Goal: Use online tool/utility: Utilize a website feature to perform a specific function

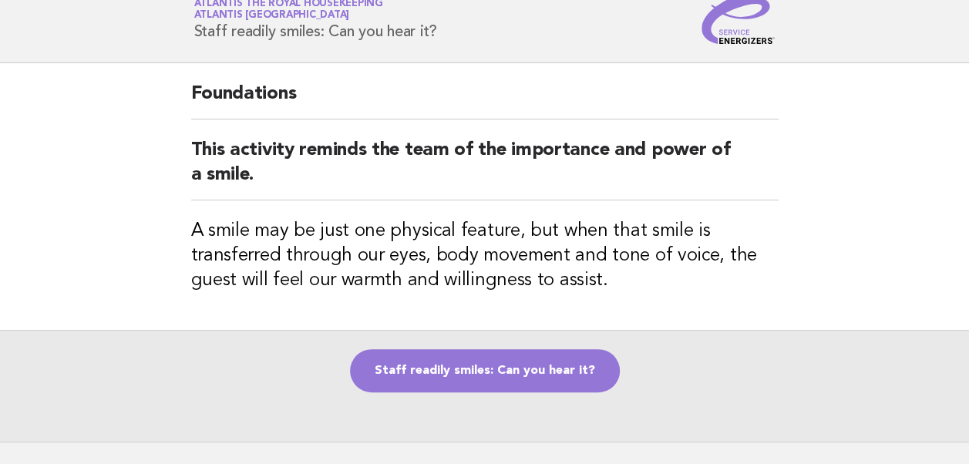
scroll to position [51, 0]
click at [490, 375] on link "Staff readily smiles: Can you hear it?" at bounding box center [485, 370] width 270 height 43
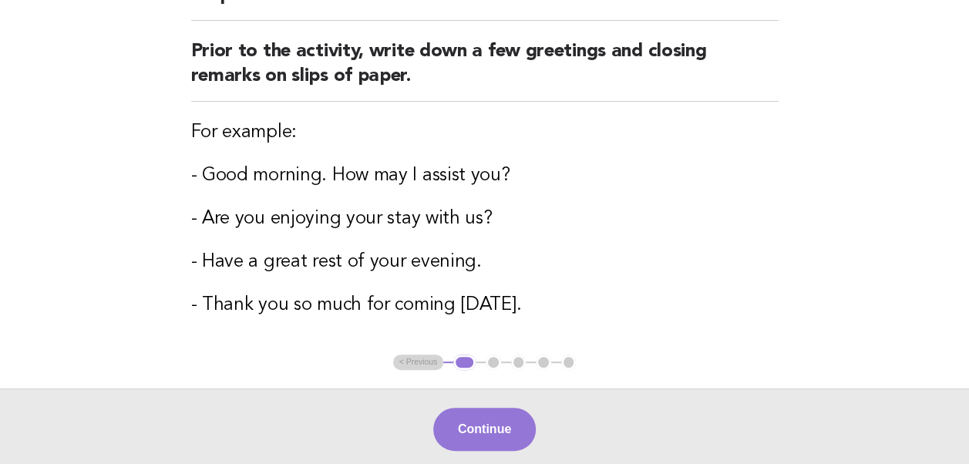
scroll to position [173, 0]
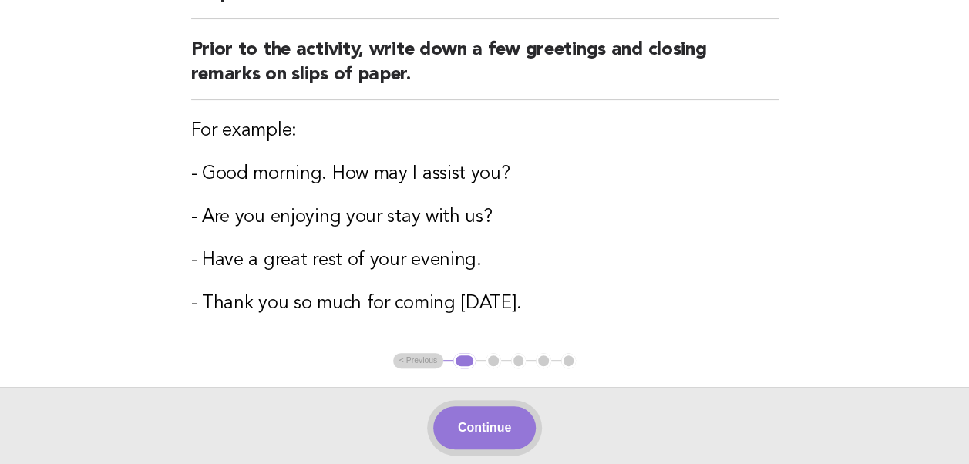
click at [487, 429] on button "Continue" at bounding box center [484, 427] width 103 height 43
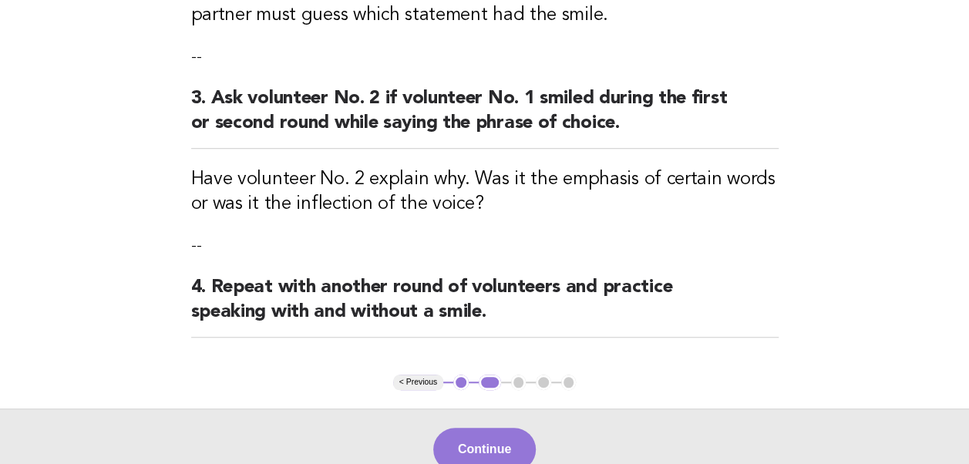
scroll to position [507, 0]
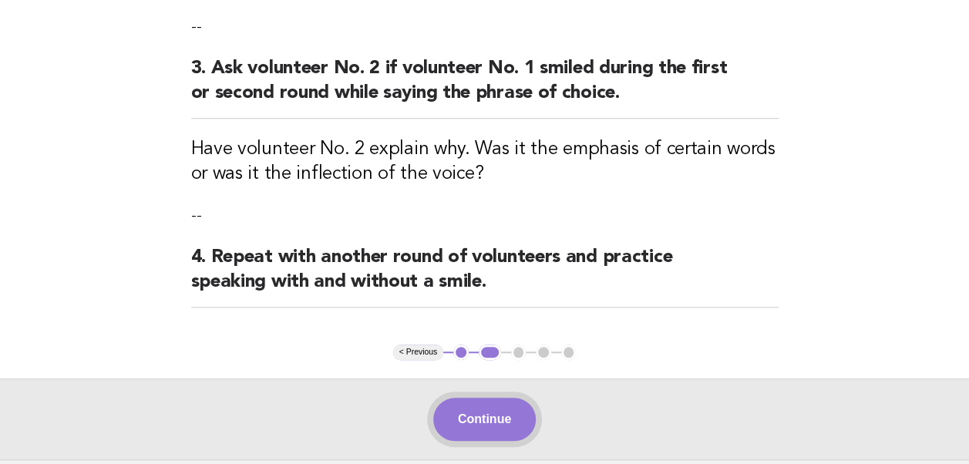
click at [484, 422] on button "Continue" at bounding box center [484, 419] width 103 height 43
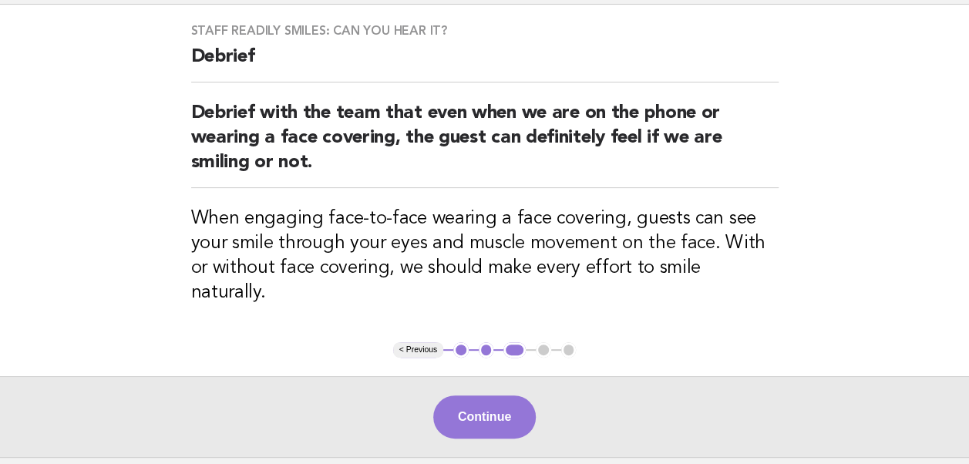
scroll to position [140, 0]
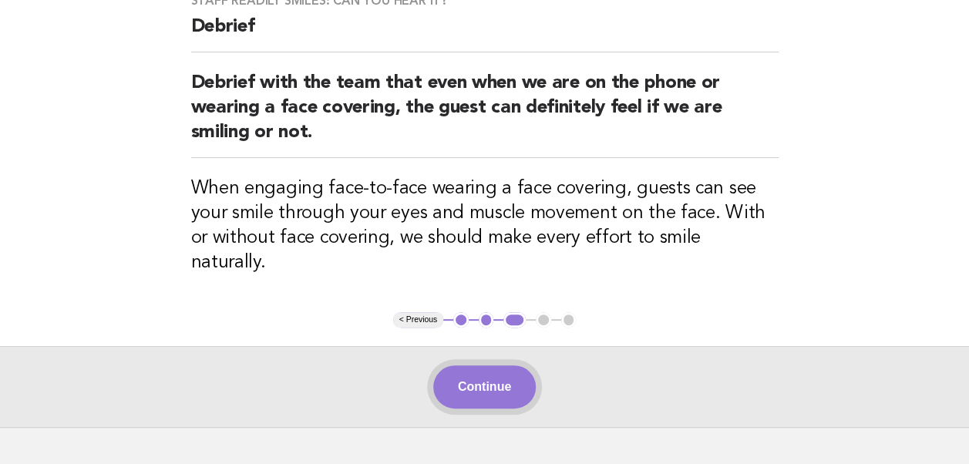
click at [478, 366] on button "Continue" at bounding box center [484, 387] width 103 height 43
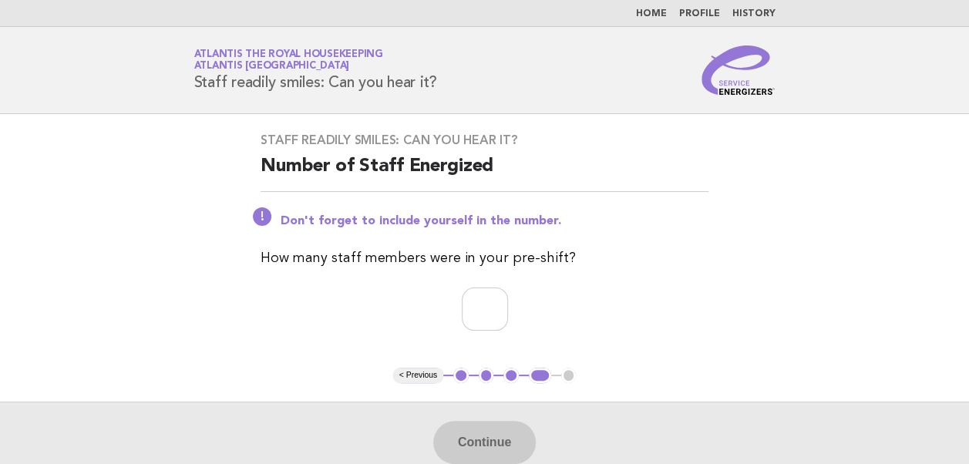
scroll to position [106, 0]
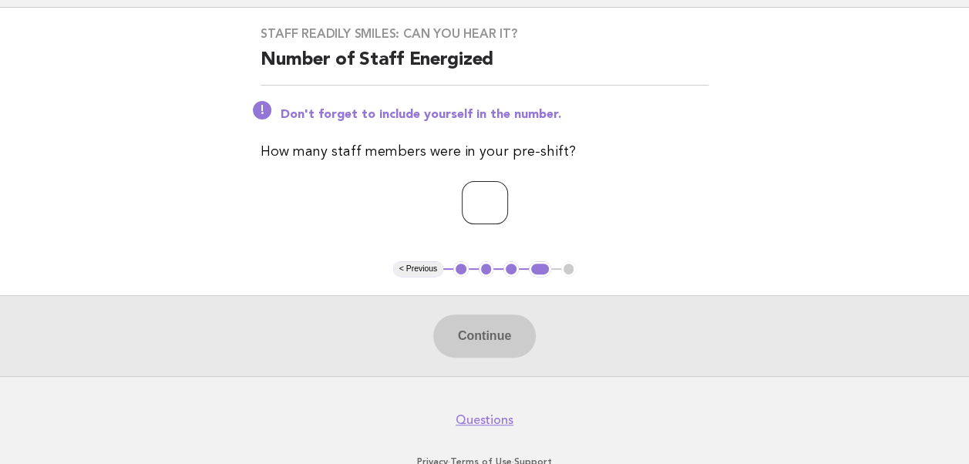
click at [467, 204] on input "number" at bounding box center [485, 202] width 46 height 43
type input "**"
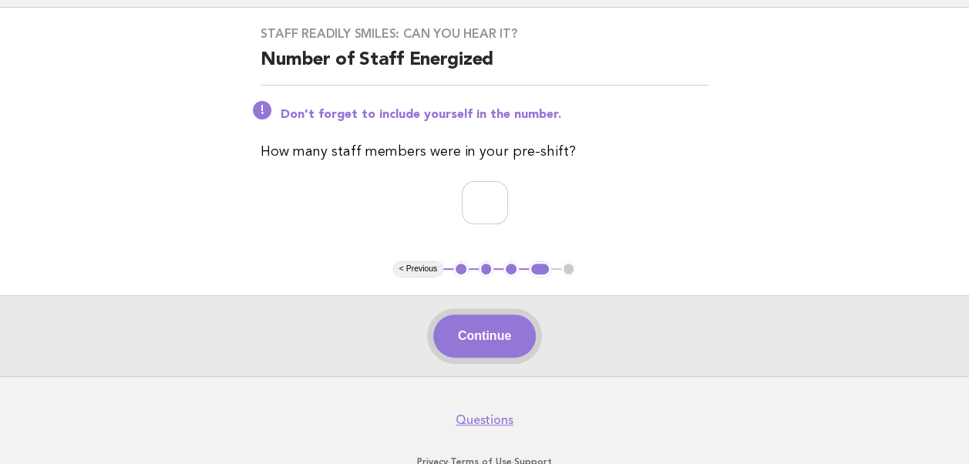
click at [485, 341] on button "Continue" at bounding box center [484, 336] width 103 height 43
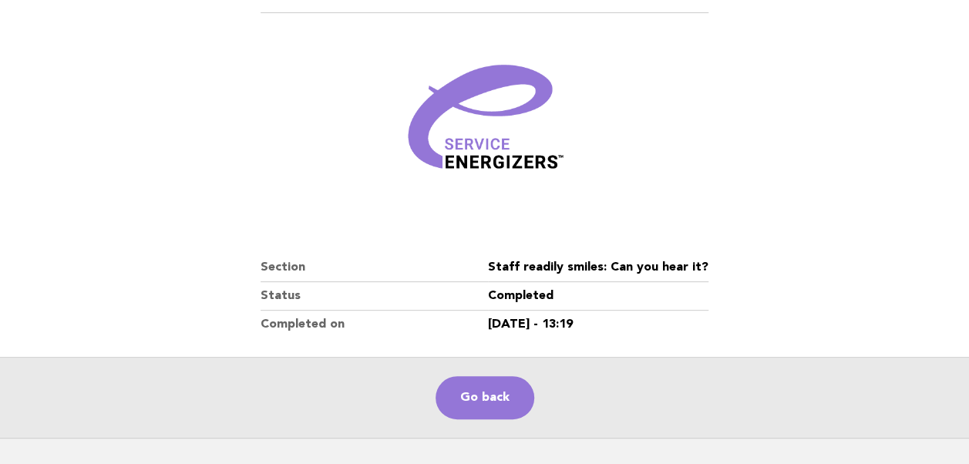
scroll to position [158, 0]
click at [477, 395] on link "Go back" at bounding box center [485, 397] width 99 height 43
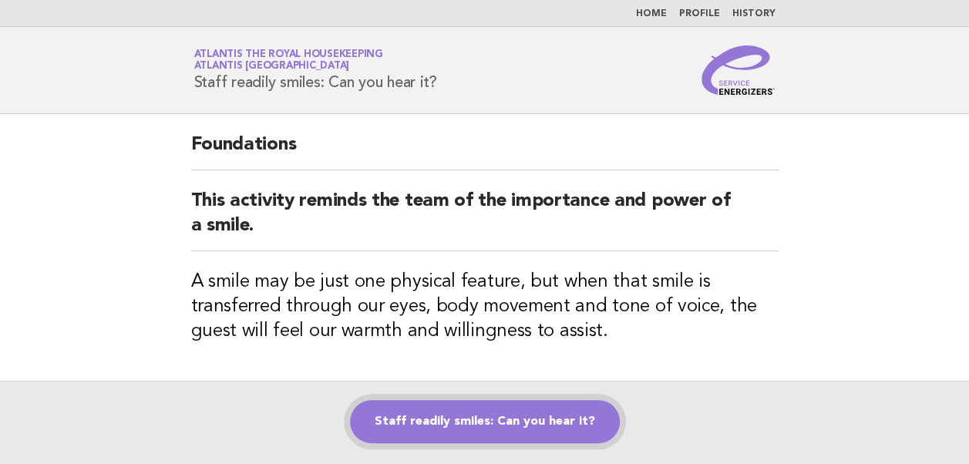
click at [494, 419] on link "Staff readily smiles: Can you hear it?" at bounding box center [485, 421] width 270 height 43
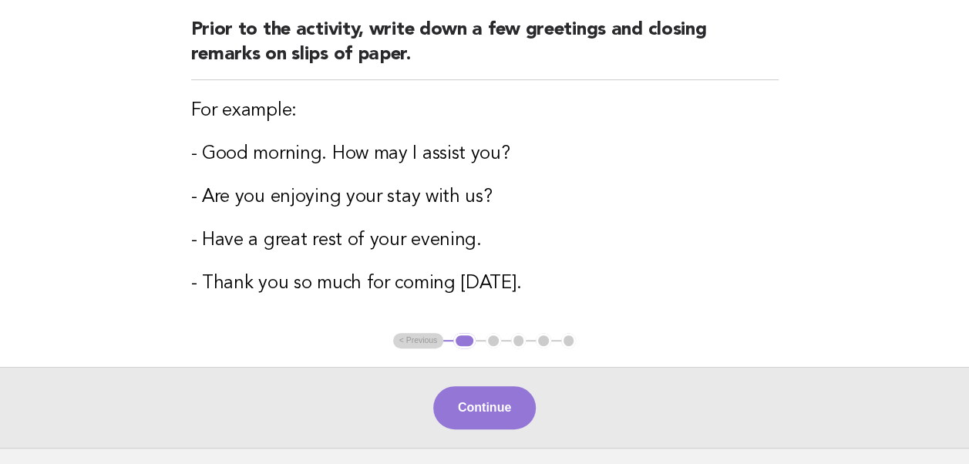
scroll to position [194, 0]
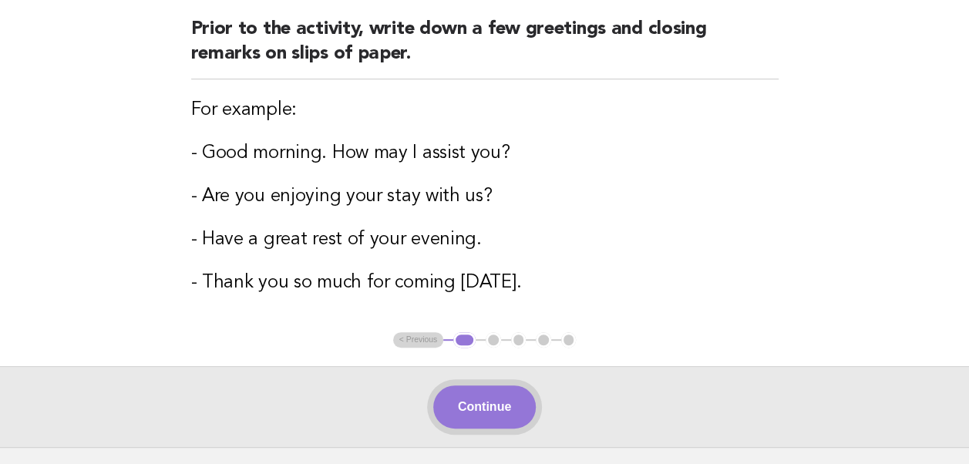
click at [489, 406] on button "Continue" at bounding box center [484, 407] width 103 height 43
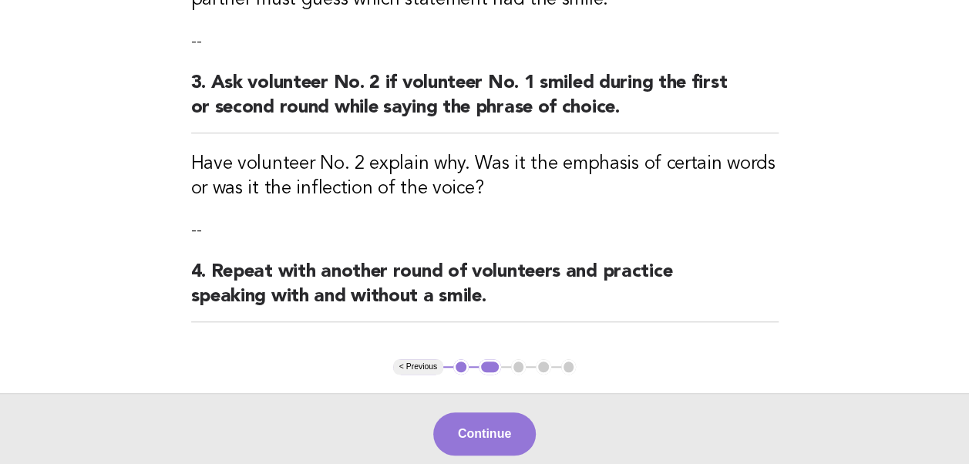
scroll to position [526, 0]
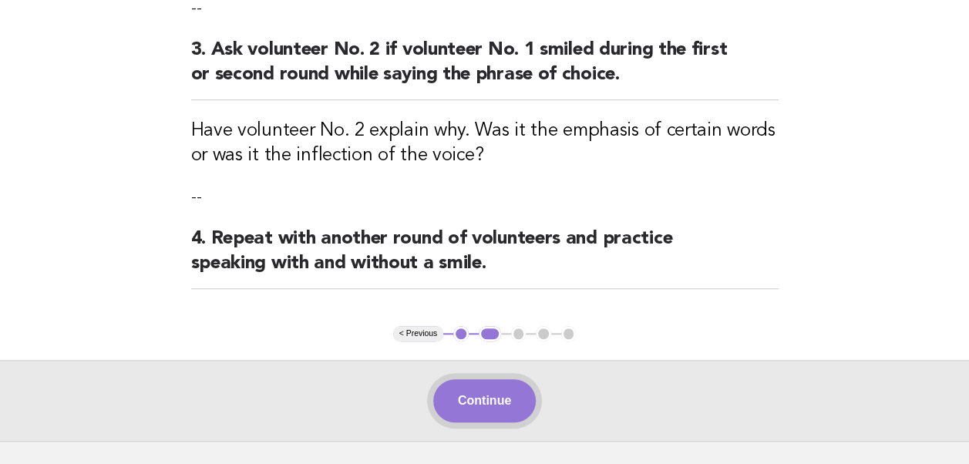
click at [481, 399] on button "Continue" at bounding box center [484, 400] width 103 height 43
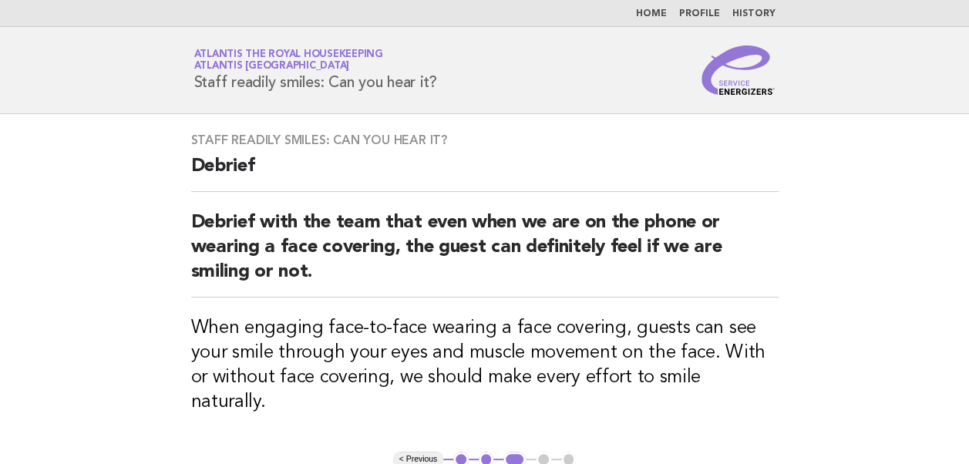
scroll to position [118, 0]
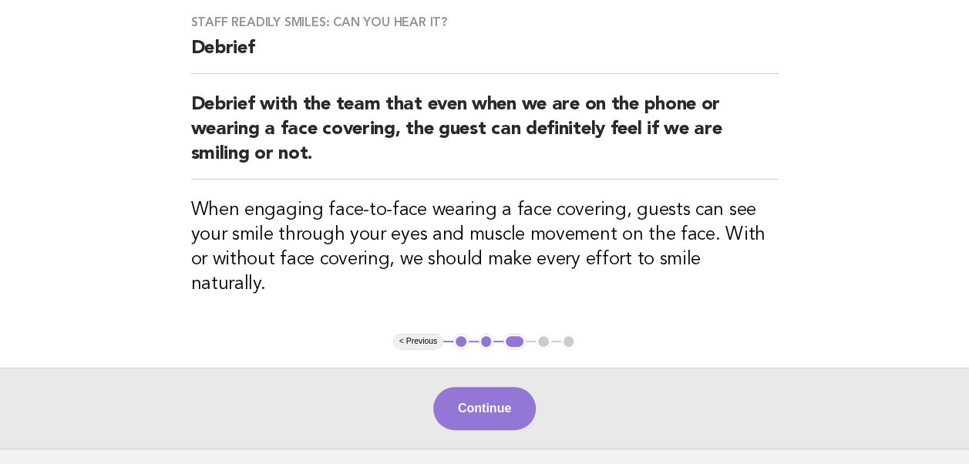
drag, startPoint x: 517, startPoint y: 318, endPoint x: 507, endPoint y: 329, distance: 14.7
click at [507, 329] on main "Staff readily smiles: Can you hear it? Debrief Debrief with the team that even …" at bounding box center [484, 222] width 969 height 453
click at [494, 387] on button "Continue" at bounding box center [484, 408] width 103 height 43
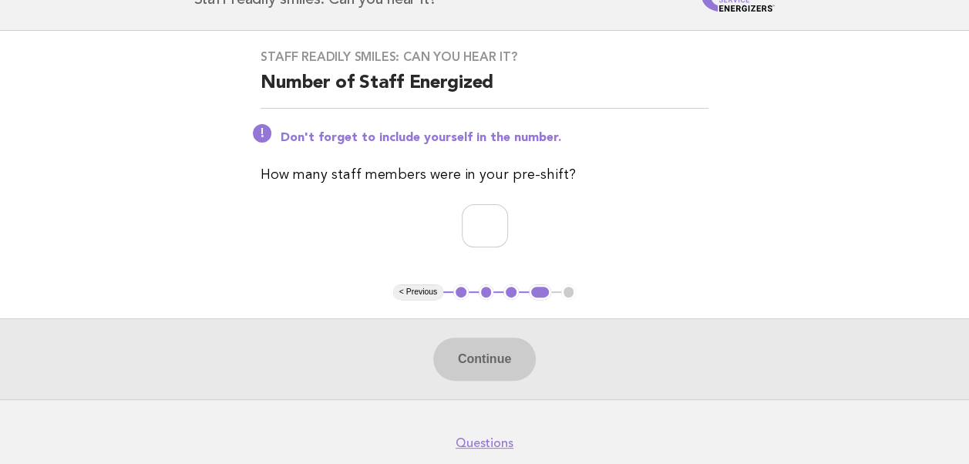
scroll to position [85, 0]
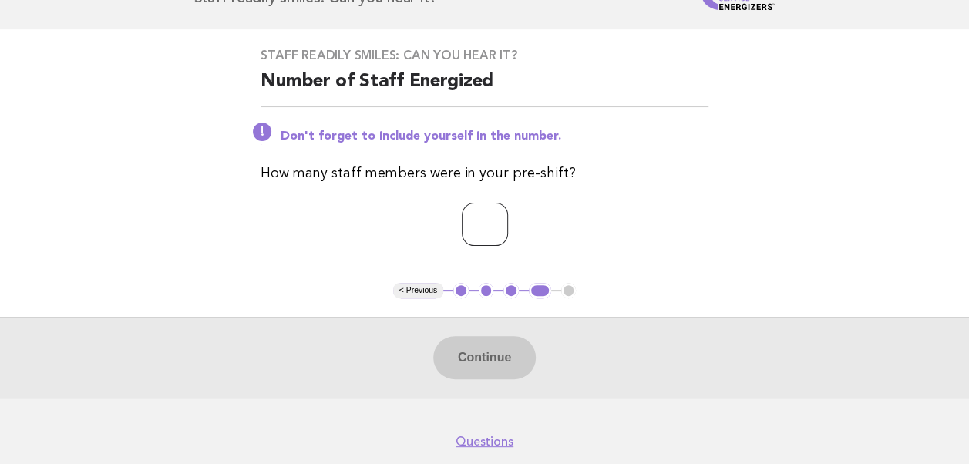
click at [462, 224] on input "number" at bounding box center [485, 224] width 46 height 43
type input "**"
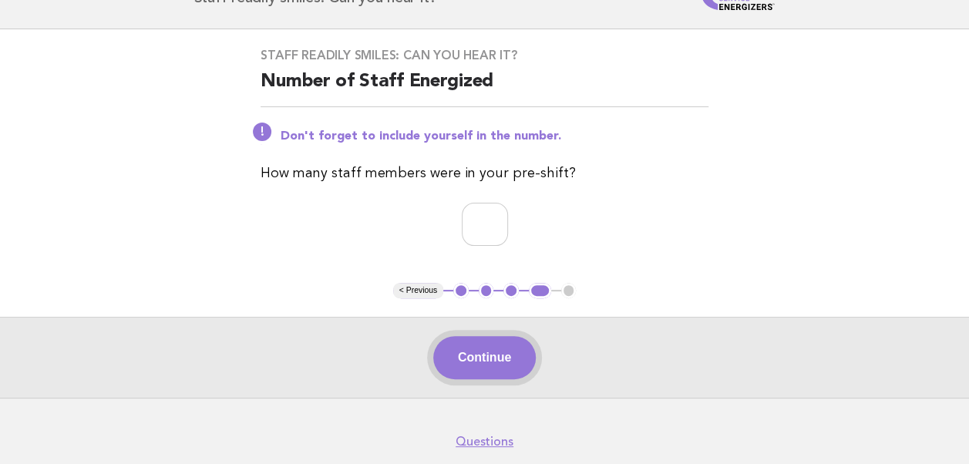
click at [490, 360] on button "Continue" at bounding box center [484, 357] width 103 height 43
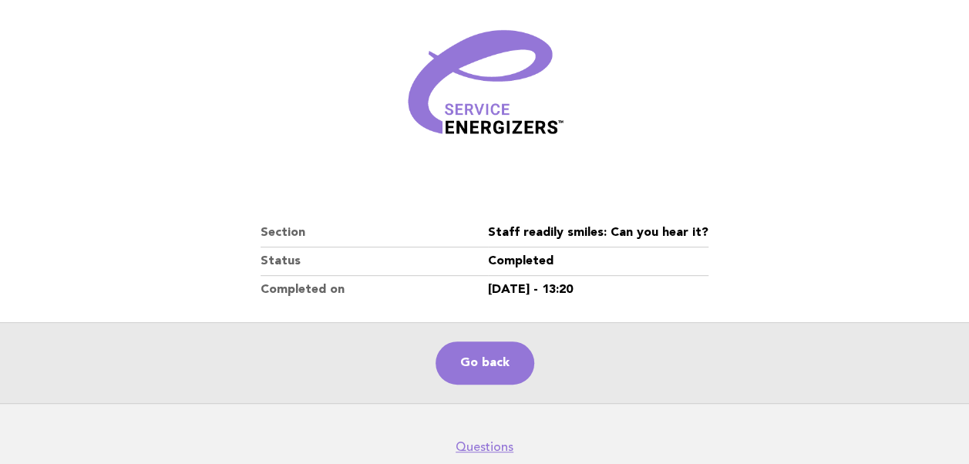
scroll to position [194, 0]
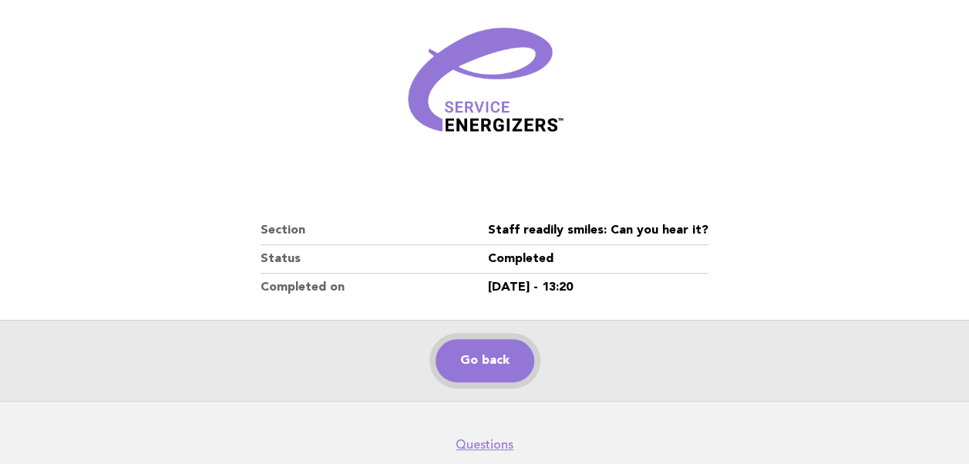
click at [484, 357] on link "Go back" at bounding box center [485, 360] width 99 height 43
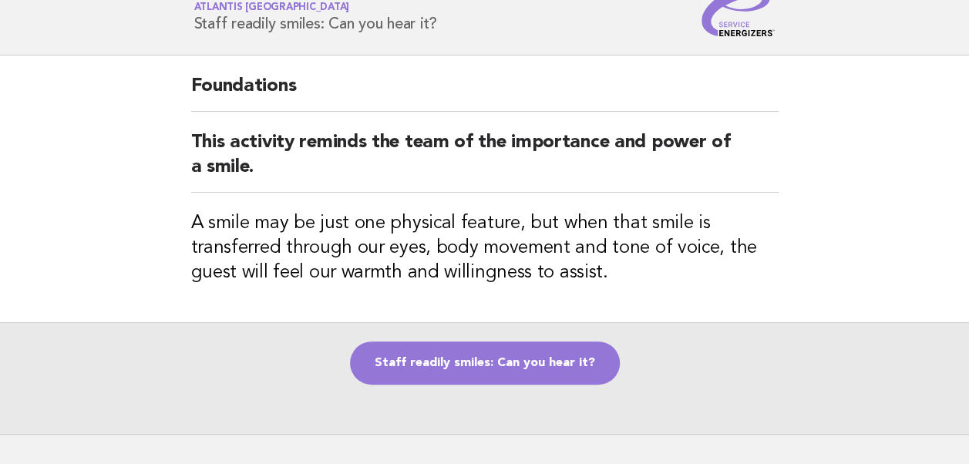
scroll to position [62, 0]
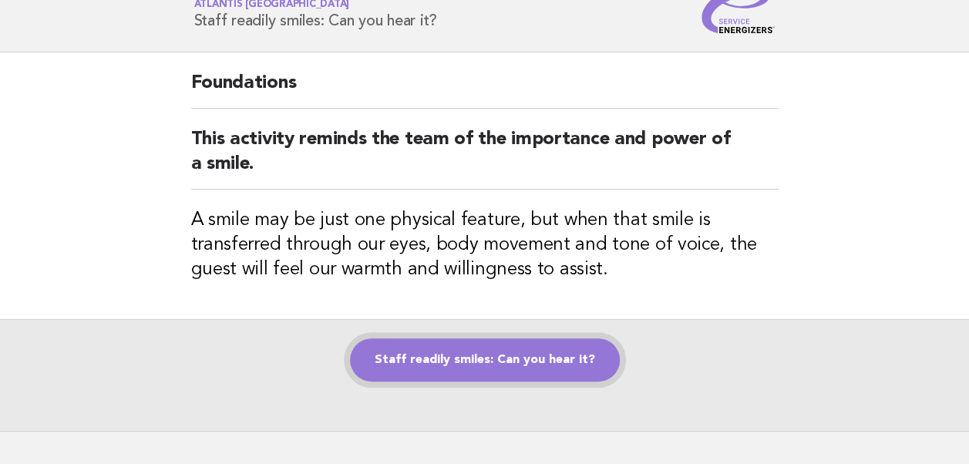
click at [478, 358] on link "Staff readily smiles: Can you hear it?" at bounding box center [485, 360] width 270 height 43
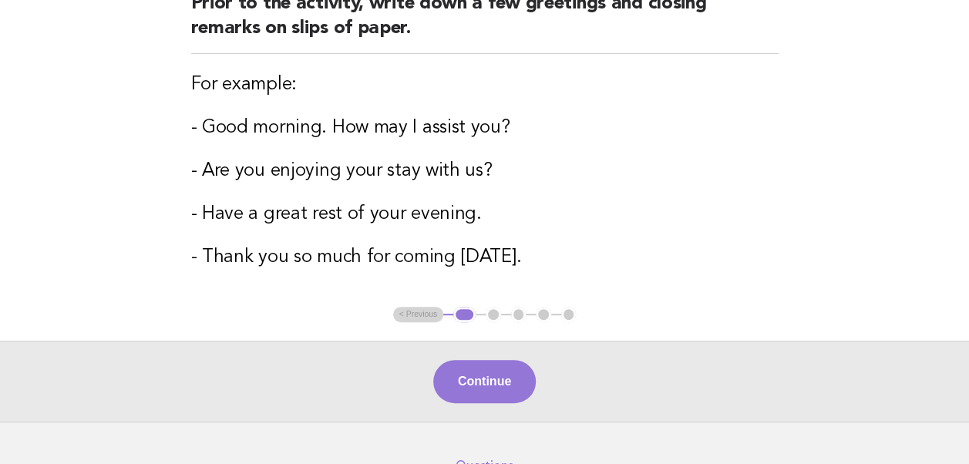
scroll to position [288, 0]
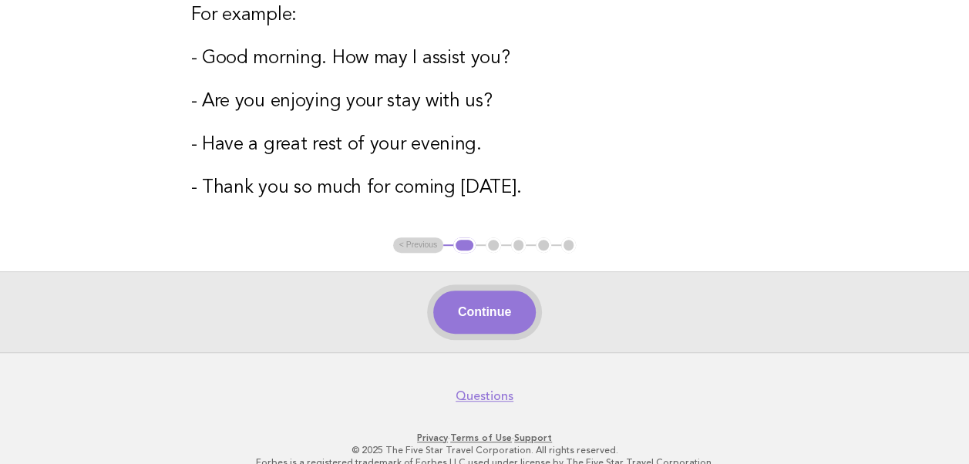
click at [480, 312] on button "Continue" at bounding box center [484, 312] width 103 height 43
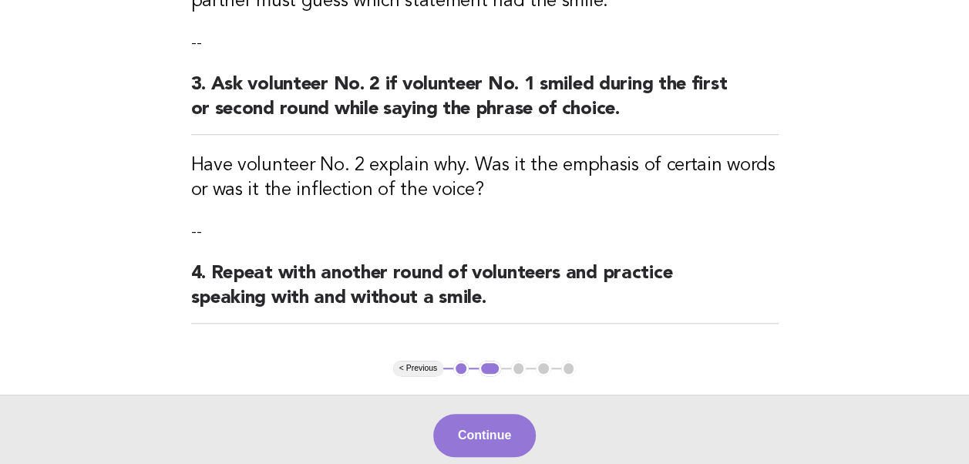
scroll to position [503, 0]
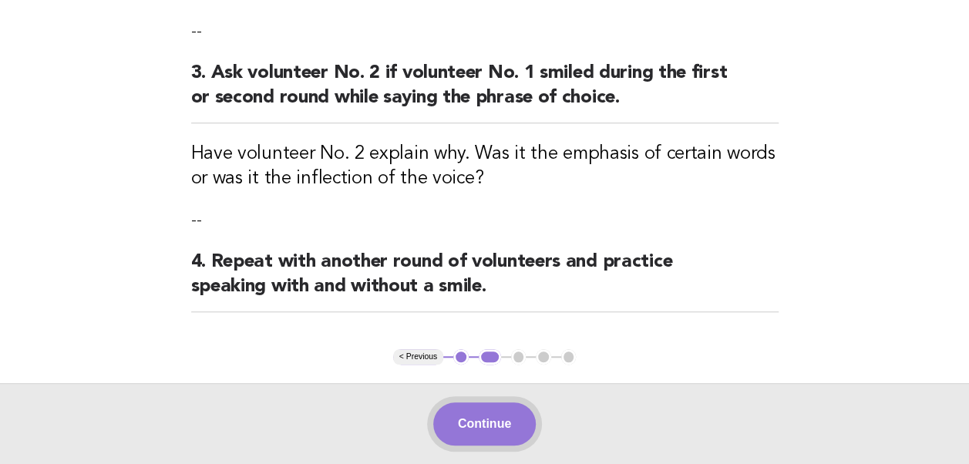
click at [486, 420] on button "Continue" at bounding box center [484, 424] width 103 height 43
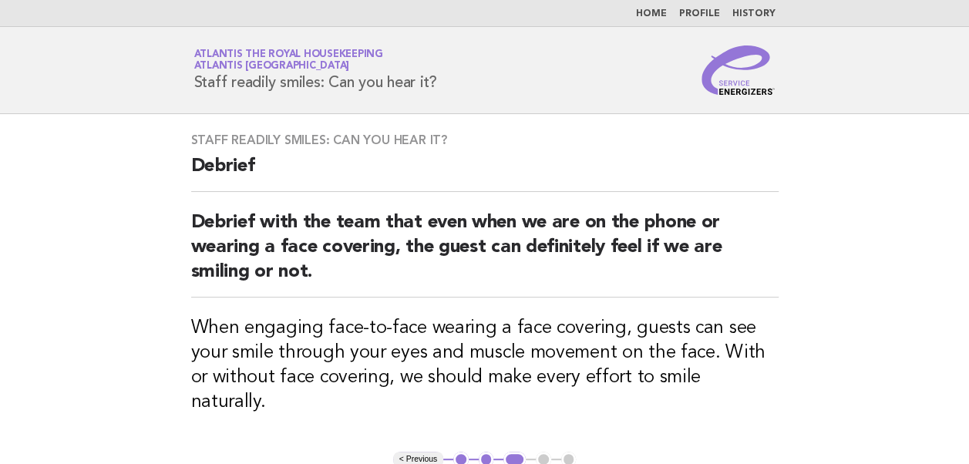
scroll to position [210, 0]
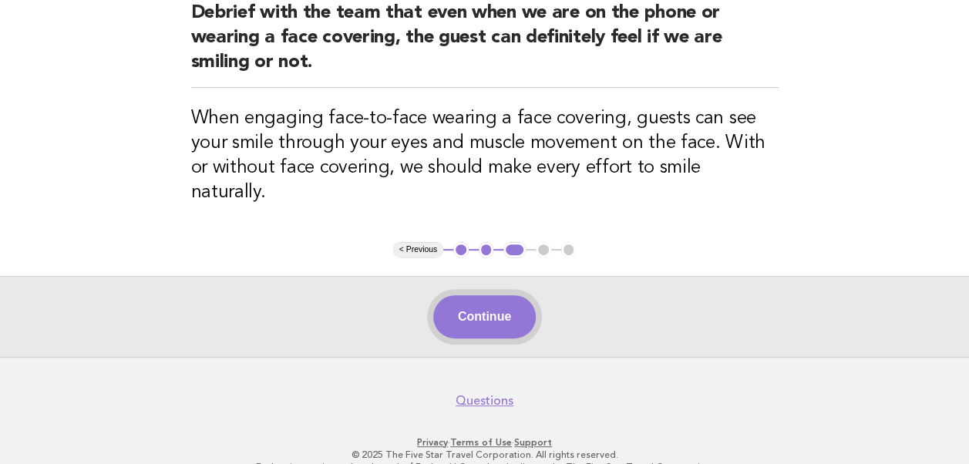
click at [480, 297] on button "Continue" at bounding box center [484, 316] width 103 height 43
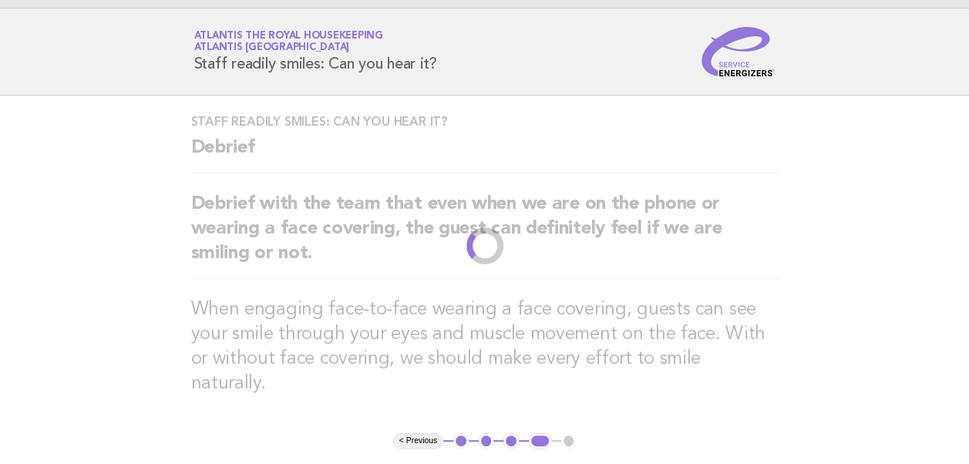
scroll to position [0, 0]
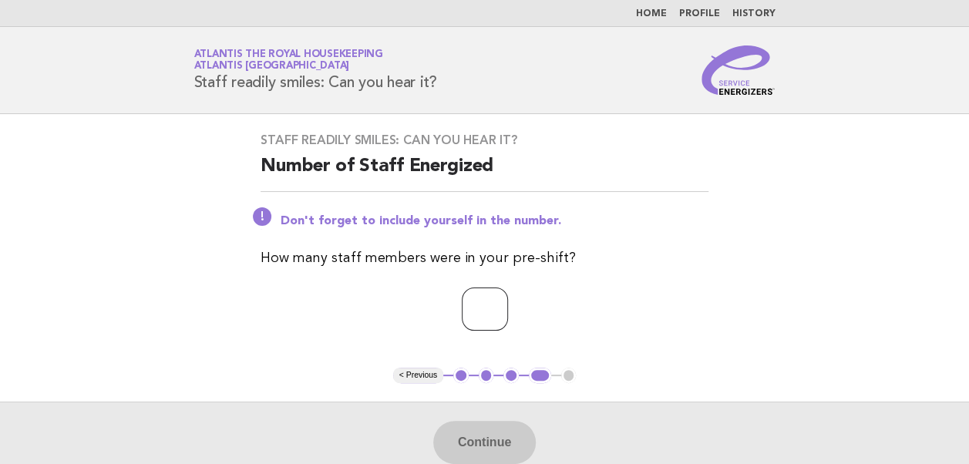
click at [467, 307] on input "number" at bounding box center [485, 309] width 46 height 43
type input "**"
click at [501, 434] on button "Continue" at bounding box center [484, 442] width 103 height 43
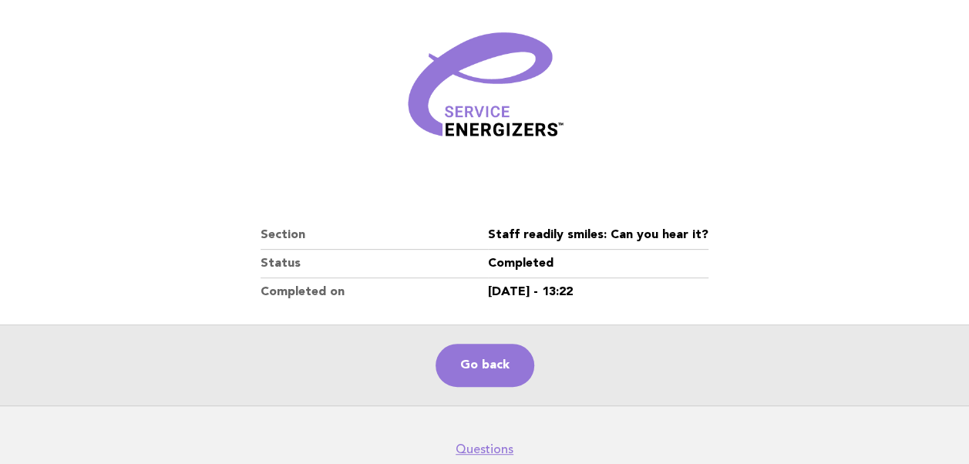
scroll to position [207, 0]
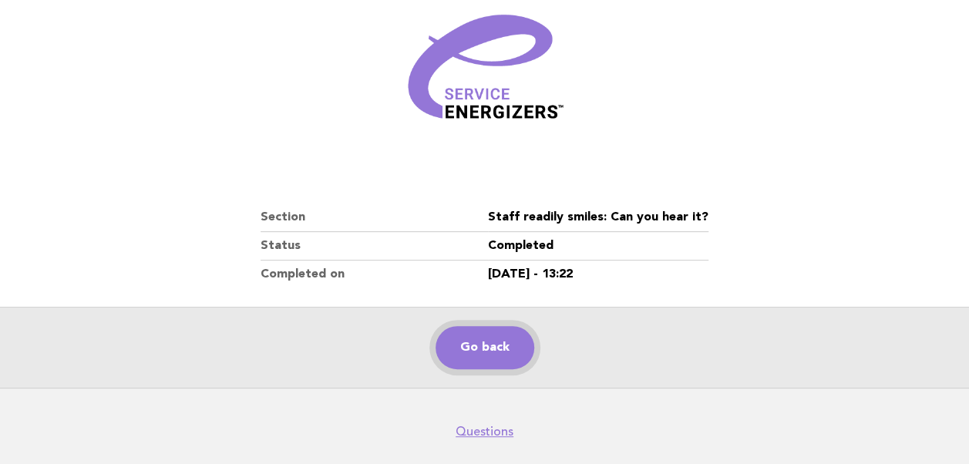
click at [498, 340] on link "Go back" at bounding box center [485, 347] width 99 height 43
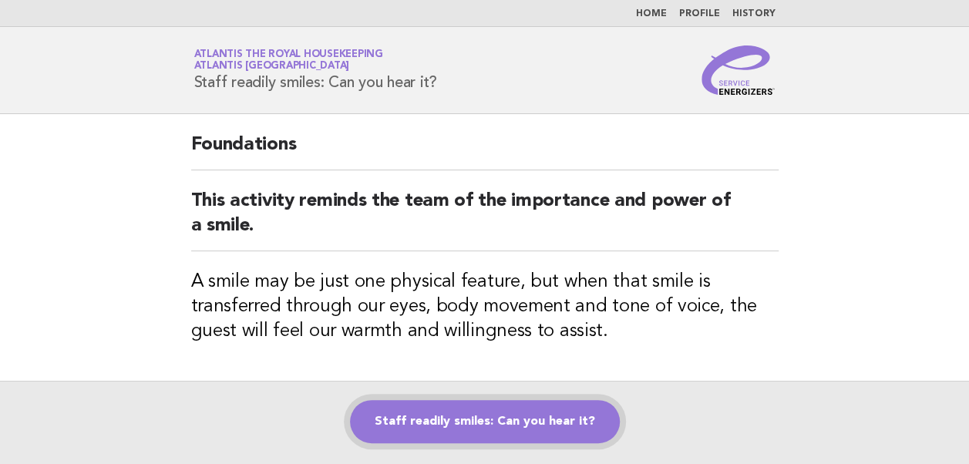
click at [446, 420] on link "Staff readily smiles: Can you hear it?" at bounding box center [485, 421] width 270 height 43
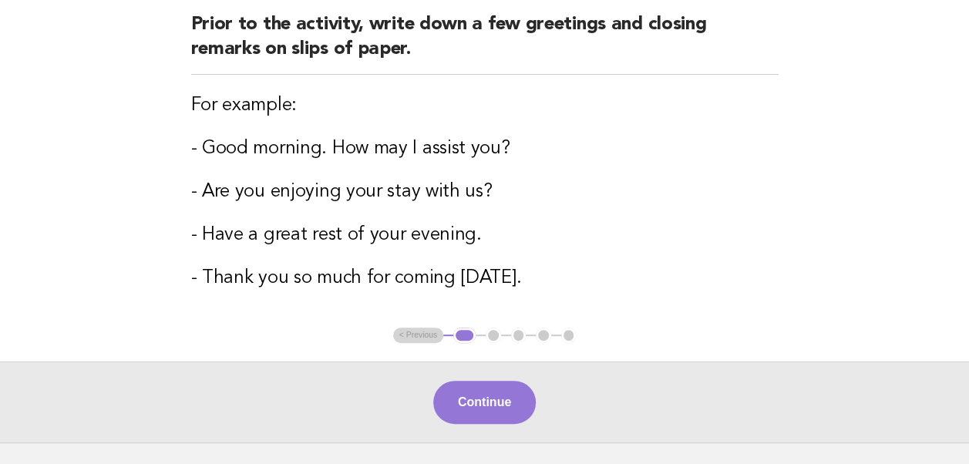
scroll to position [199, 0]
click at [469, 402] on button "Continue" at bounding box center [484, 401] width 103 height 43
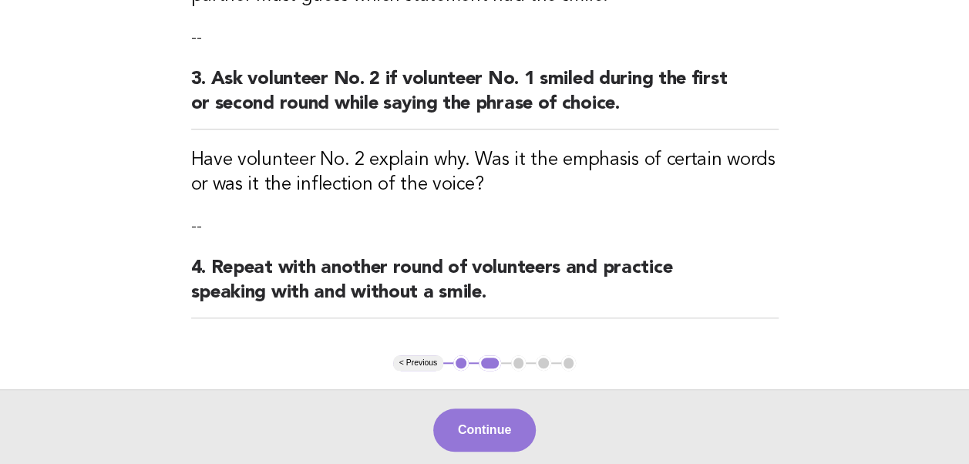
scroll to position [509, 0]
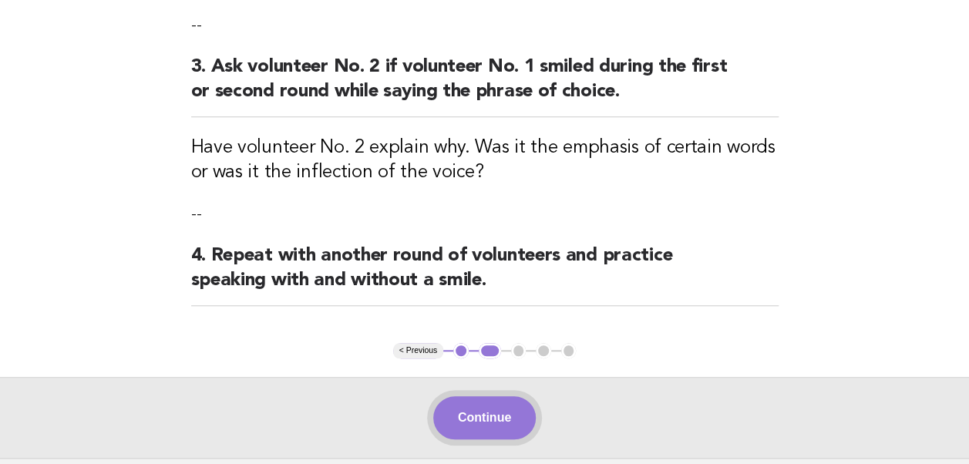
click at [483, 420] on button "Continue" at bounding box center [484, 417] width 103 height 43
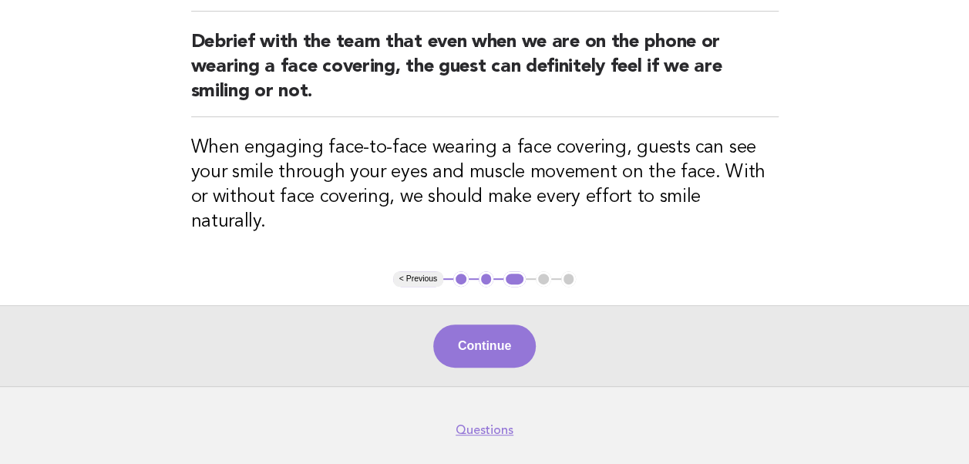
scroll to position [210, 0]
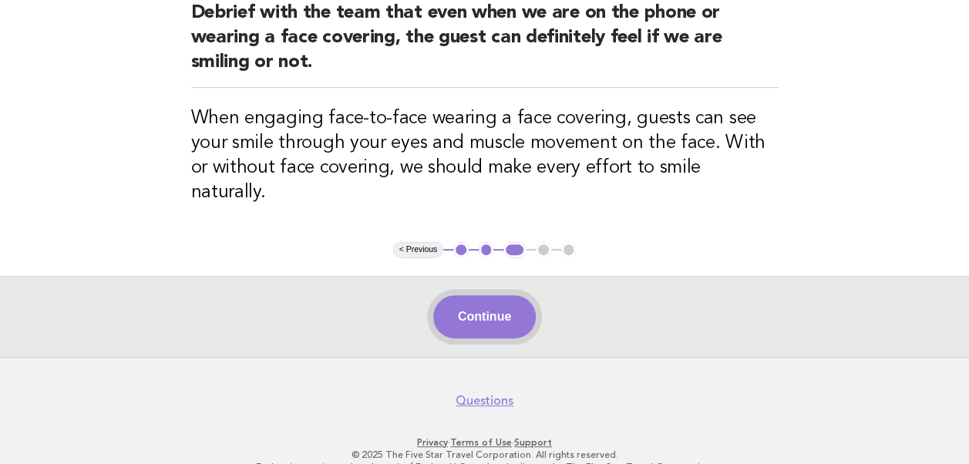
click at [487, 295] on button "Continue" at bounding box center [484, 316] width 103 height 43
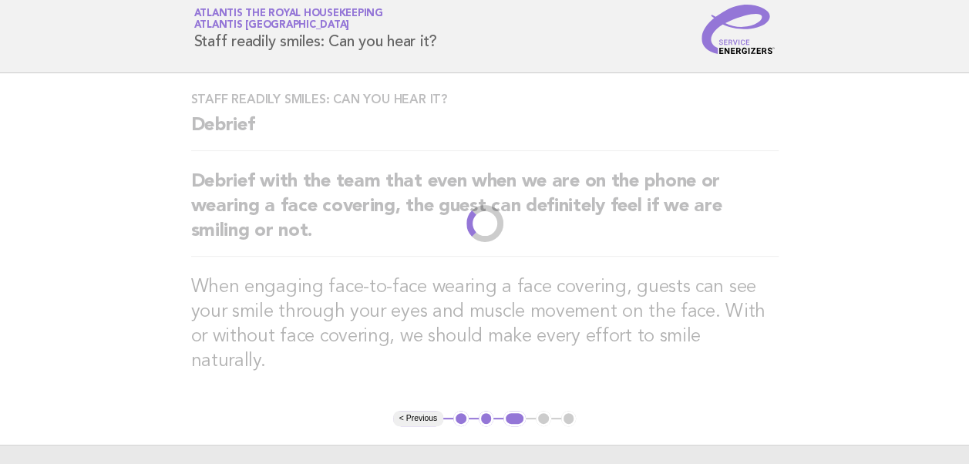
scroll to position [0, 0]
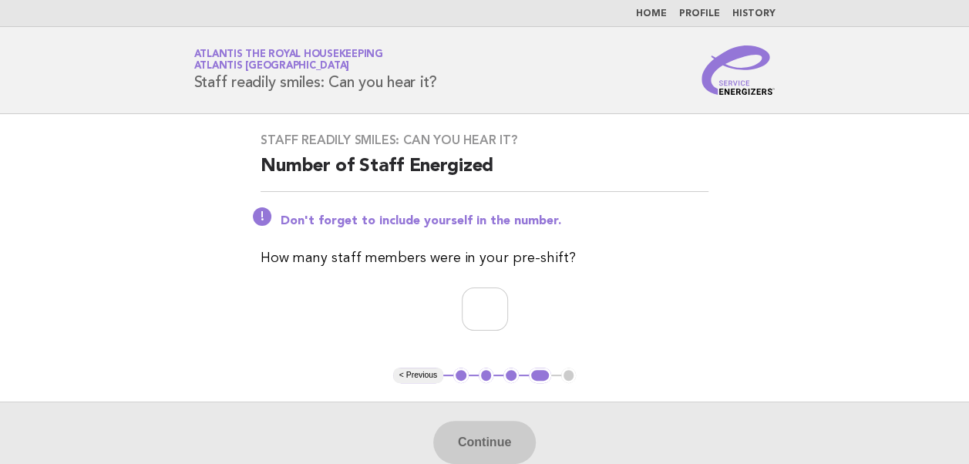
click at [487, 284] on div "Staff readily smiles: Can you hear it? Number of Staff Energized Don't forget t…" at bounding box center [484, 241] width 485 height 254
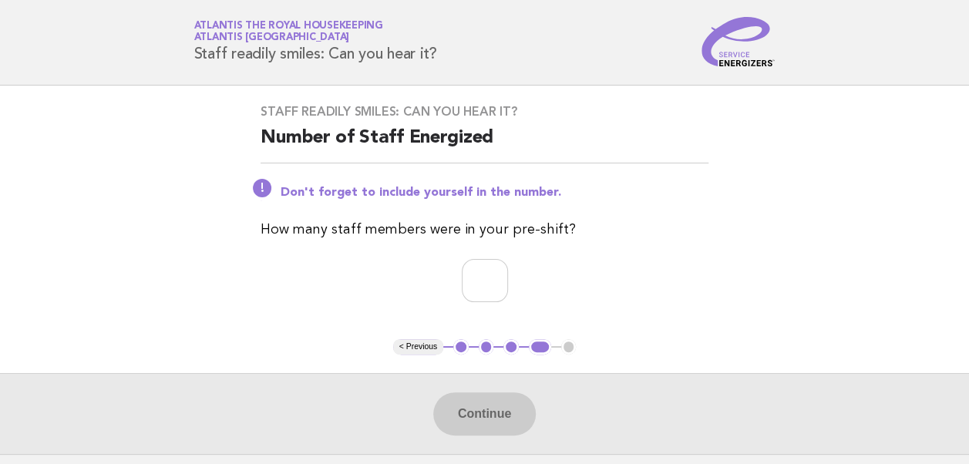
scroll to position [28, 0]
click at [474, 279] on input "number" at bounding box center [485, 281] width 46 height 43
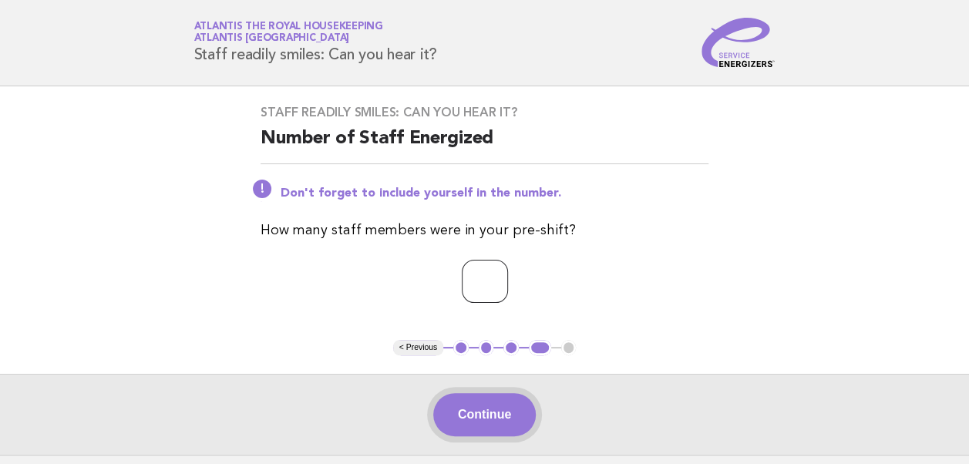
type input "**"
click at [482, 409] on button "Continue" at bounding box center [484, 414] width 103 height 43
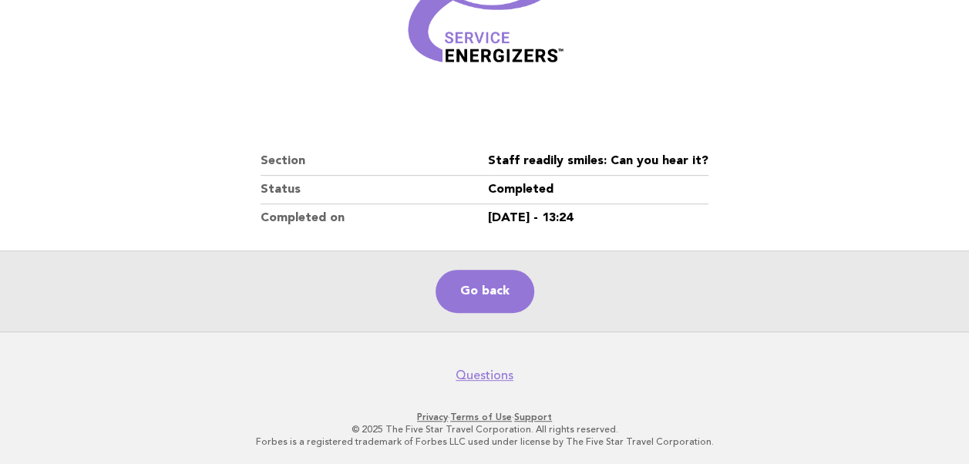
scroll to position [263, 0]
click at [479, 283] on link "Go back" at bounding box center [485, 292] width 99 height 43
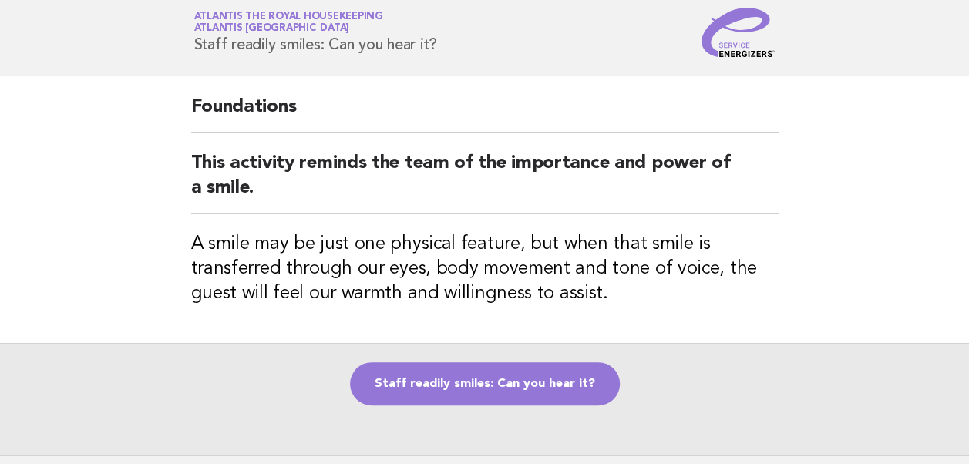
scroll to position [40, 0]
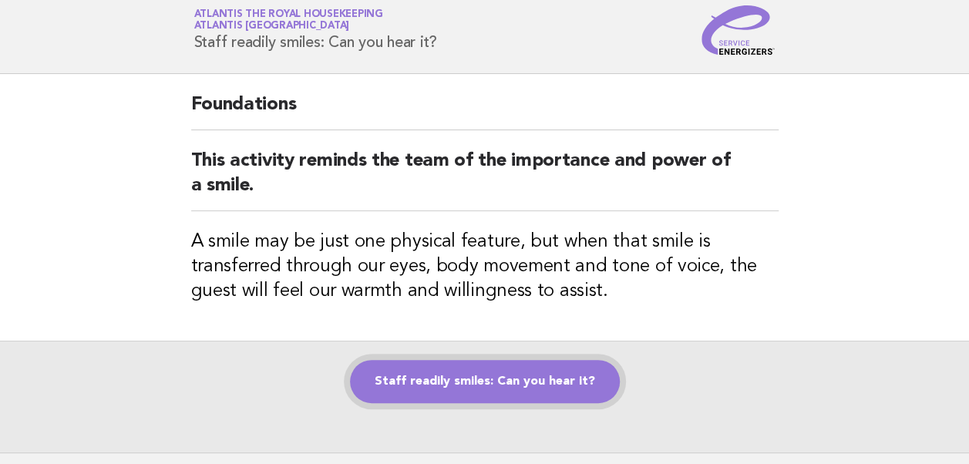
click at [465, 378] on link "Staff readily smiles: Can you hear it?" at bounding box center [485, 381] width 270 height 43
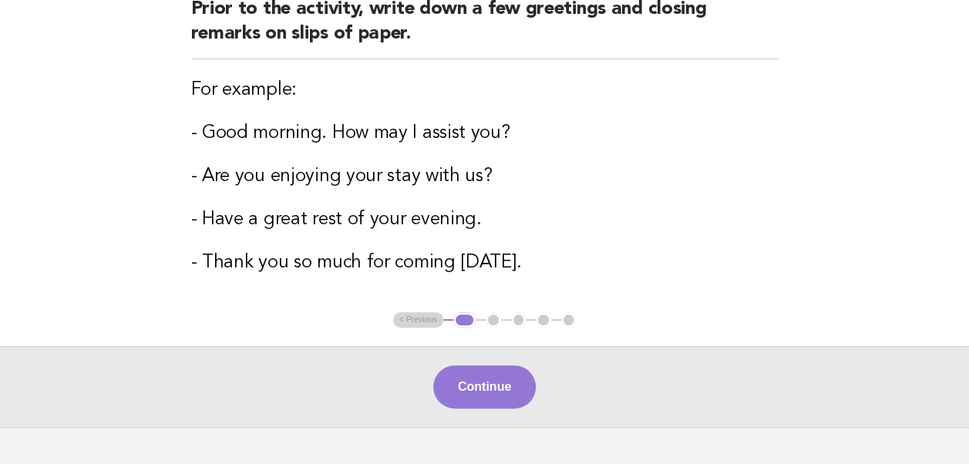
scroll to position [214, 0]
click at [490, 383] on button "Continue" at bounding box center [484, 386] width 103 height 43
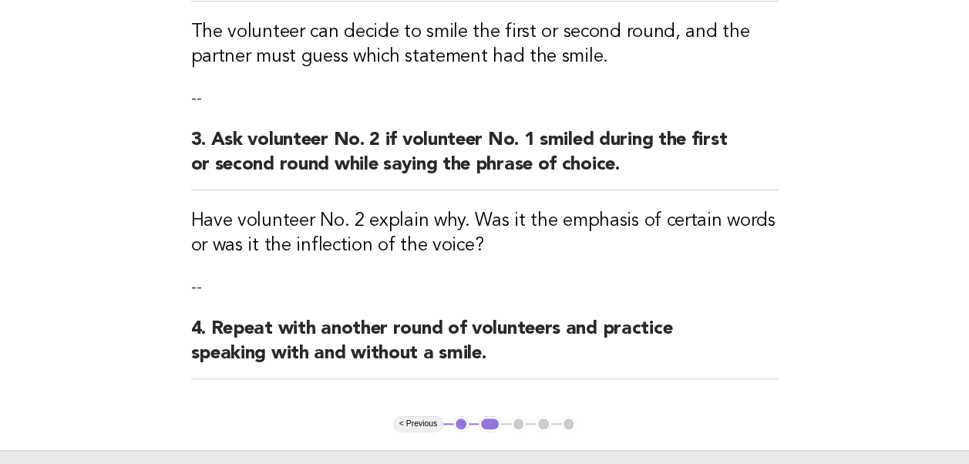
scroll to position [602, 0]
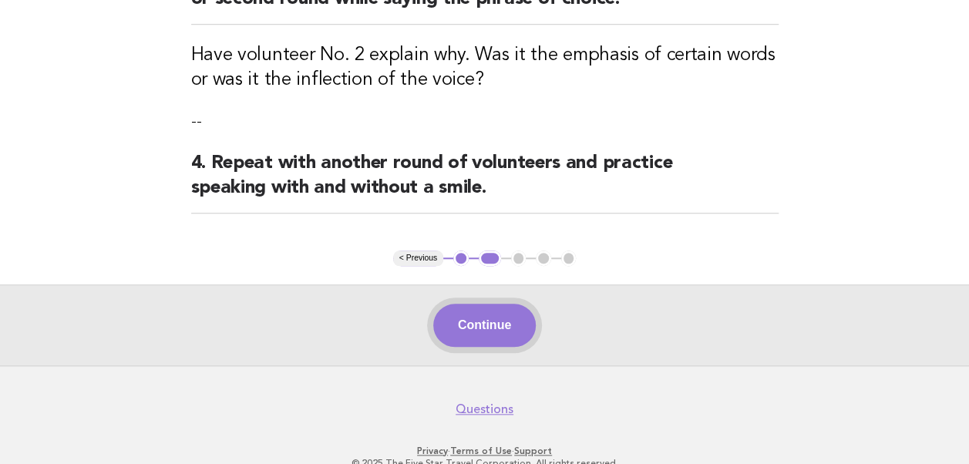
click at [478, 324] on button "Continue" at bounding box center [484, 325] width 103 height 43
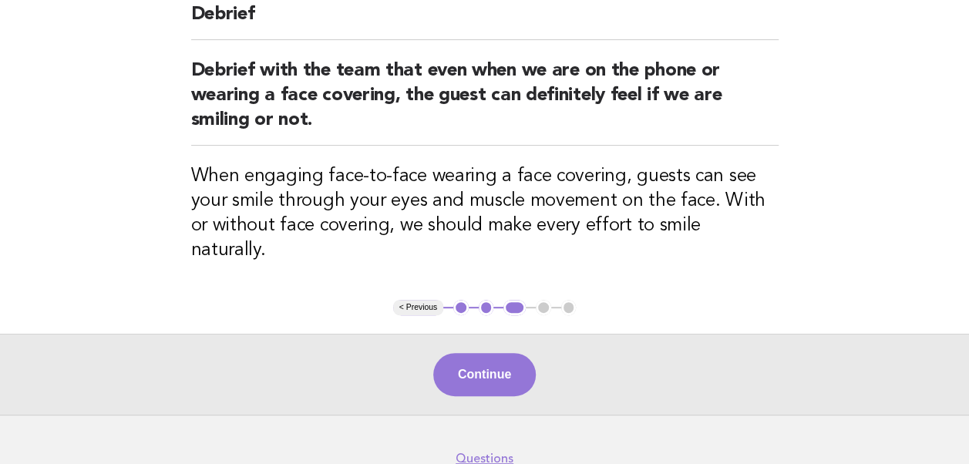
scroll to position [155, 0]
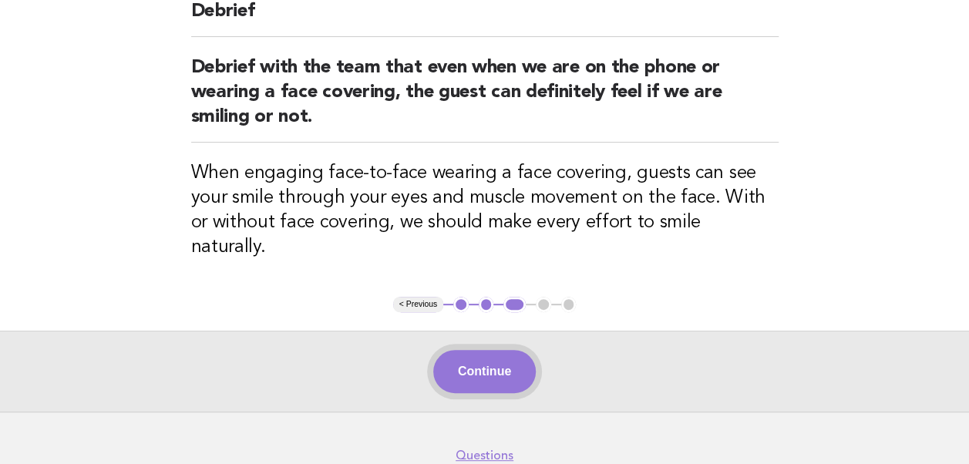
click at [480, 350] on button "Continue" at bounding box center [484, 371] width 103 height 43
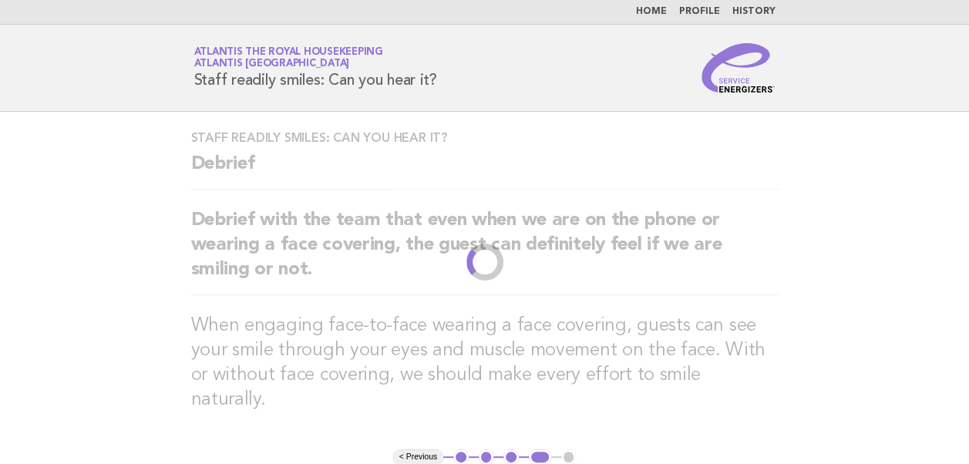
scroll to position [0, 0]
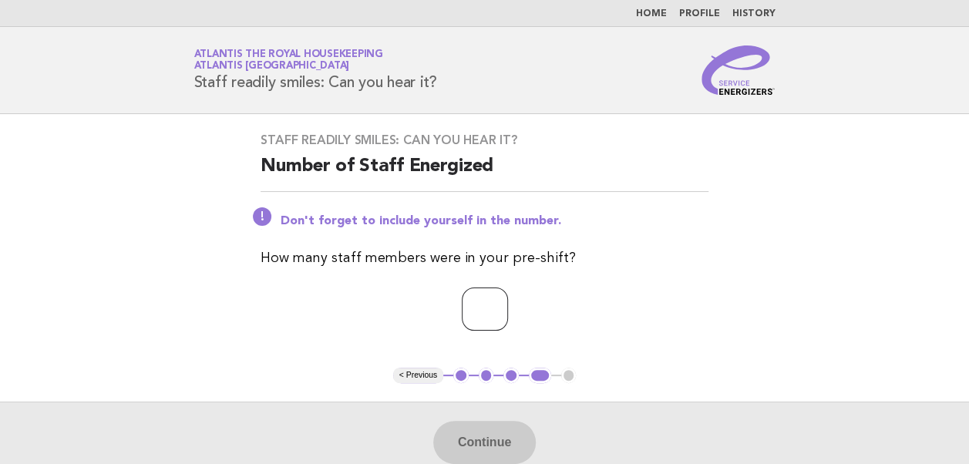
click at [462, 308] on input "number" at bounding box center [485, 309] width 46 height 43
type input "**"
click at [490, 433] on button "Continue" at bounding box center [484, 442] width 103 height 43
